Goal: Book appointment/travel/reservation

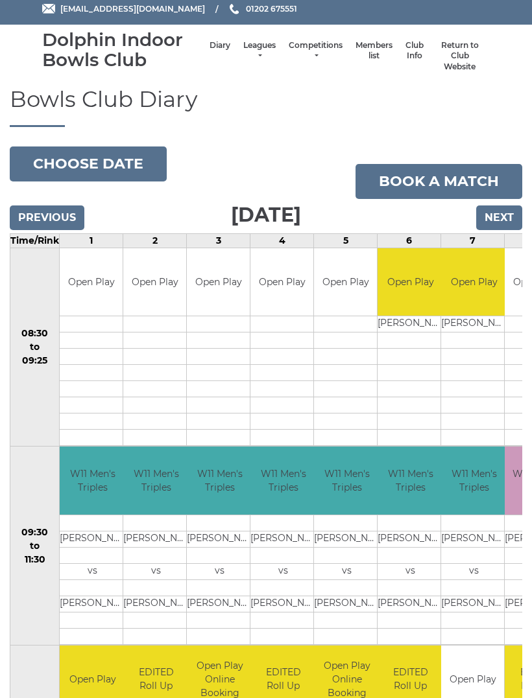
scroll to position [36, 0]
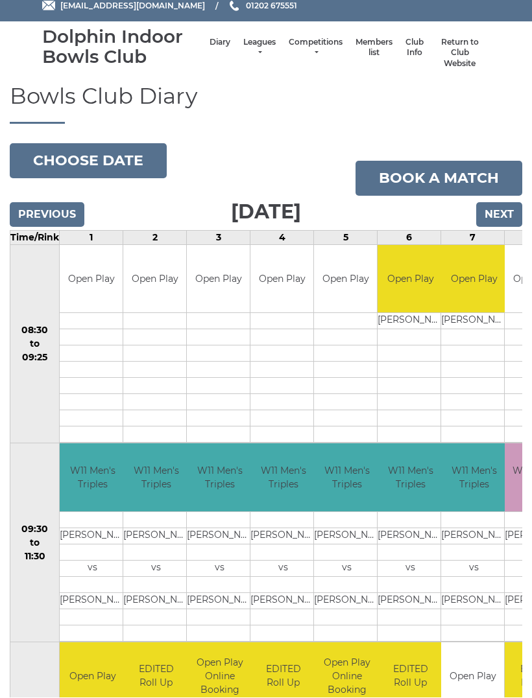
click at [505, 211] on input "Next" at bounding box center [499, 215] width 46 height 25
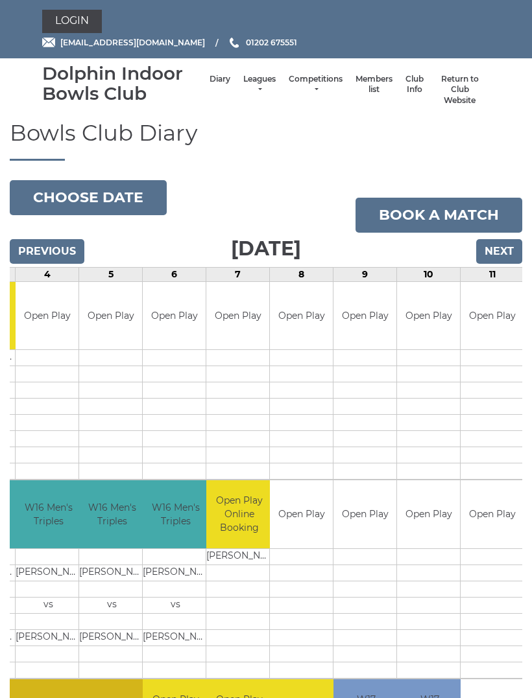
click at [507, 255] on input "Next" at bounding box center [499, 251] width 46 height 25
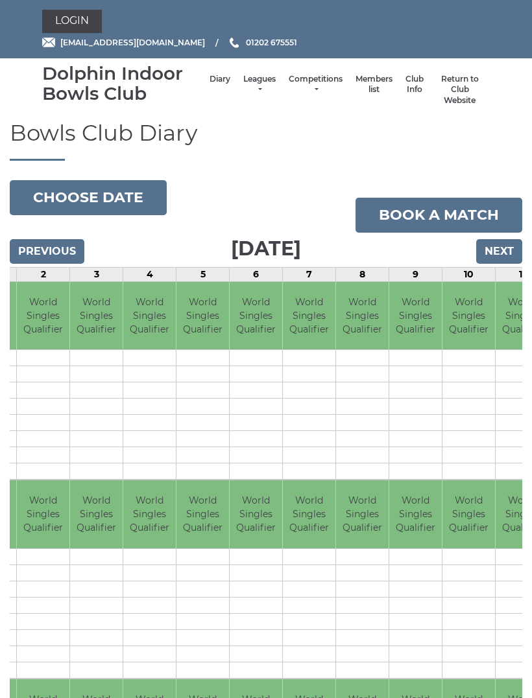
click at [501, 248] on input "Next" at bounding box center [499, 251] width 46 height 25
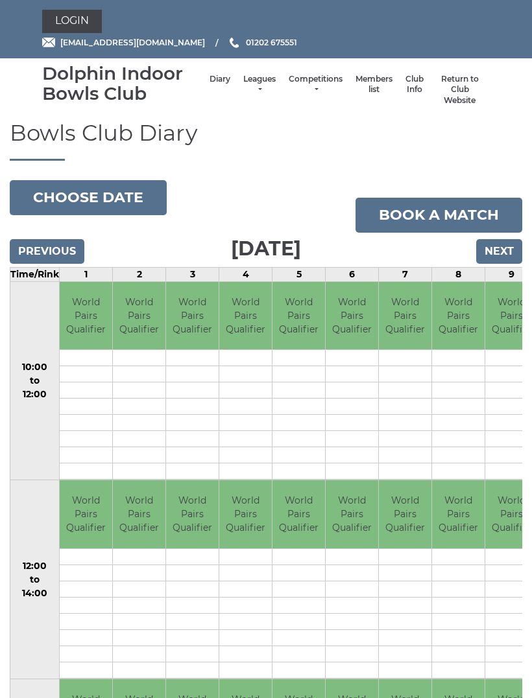
click at [500, 244] on input "Next" at bounding box center [499, 251] width 46 height 25
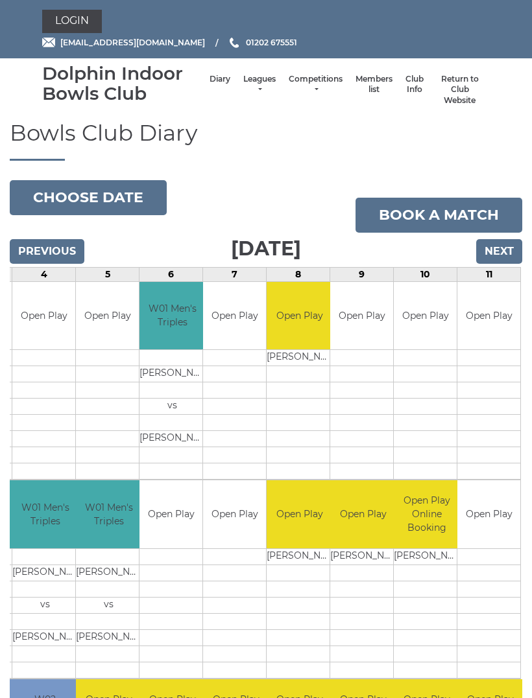
click at [501, 244] on input "Next" at bounding box center [499, 251] width 46 height 25
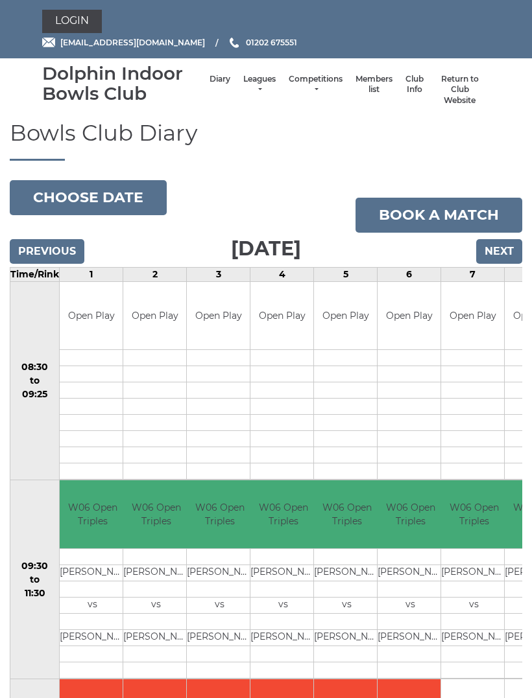
click at [506, 248] on input "Next" at bounding box center [499, 251] width 46 height 25
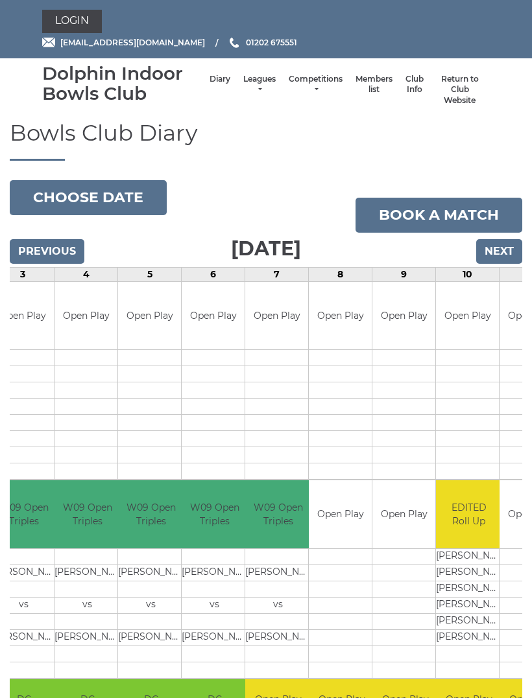
click at [504, 248] on input "Next" at bounding box center [499, 251] width 46 height 25
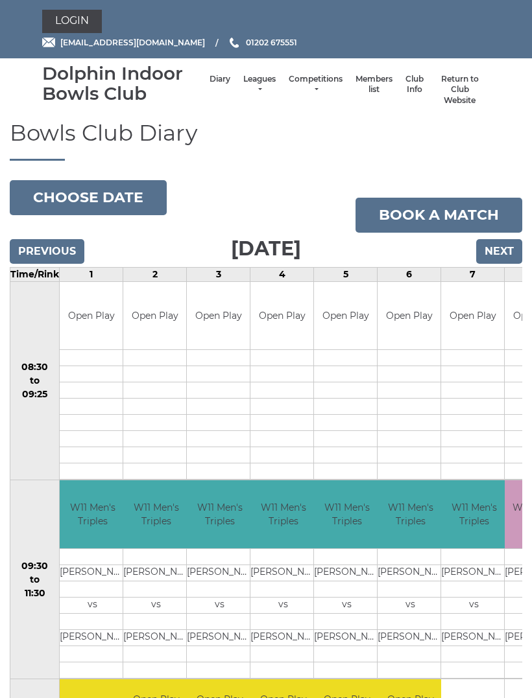
scroll to position [67, 0]
